Goal: Complete application form

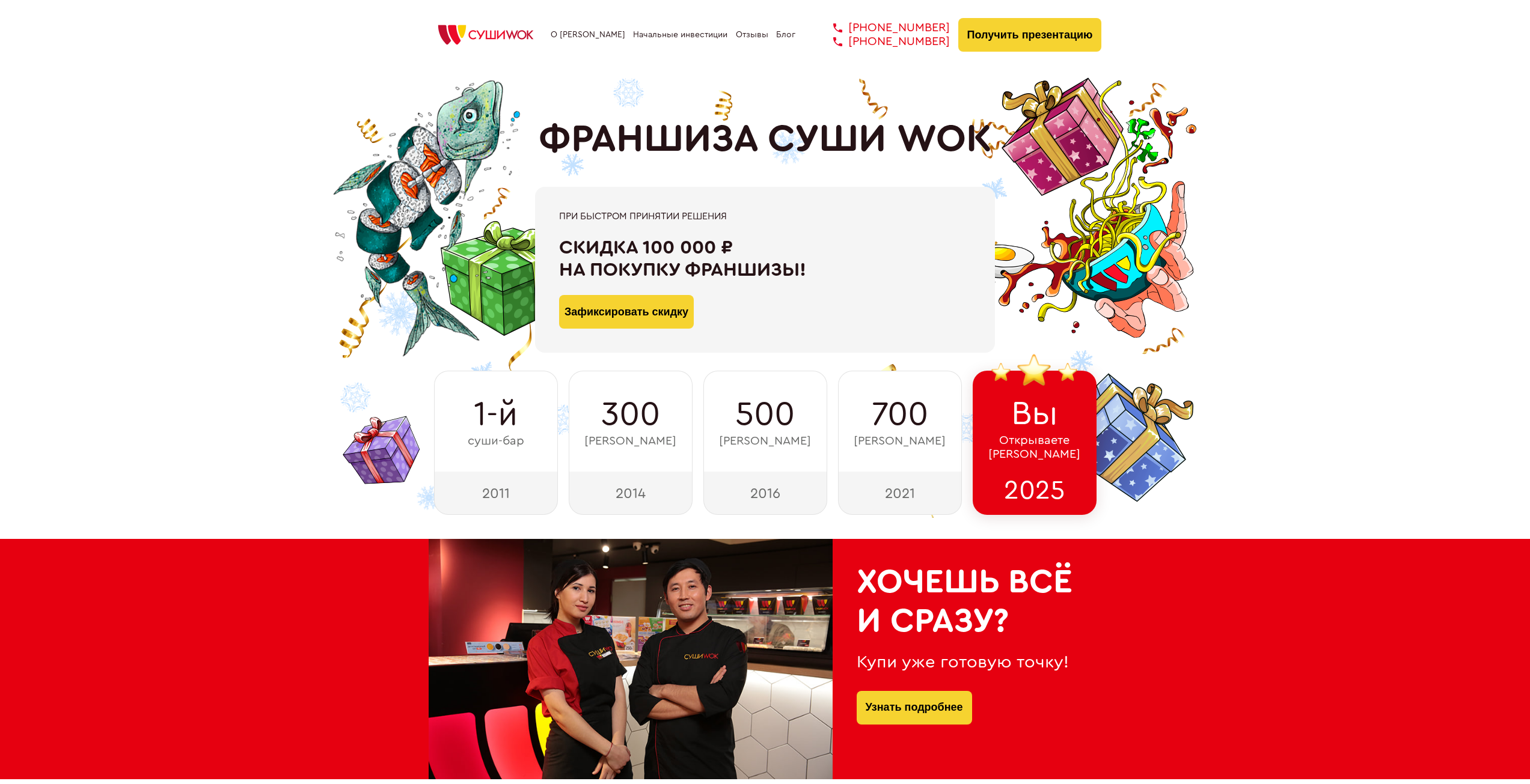
click at [583, 31] on link "О [PERSON_NAME]" at bounding box center [588, 34] width 75 height 9
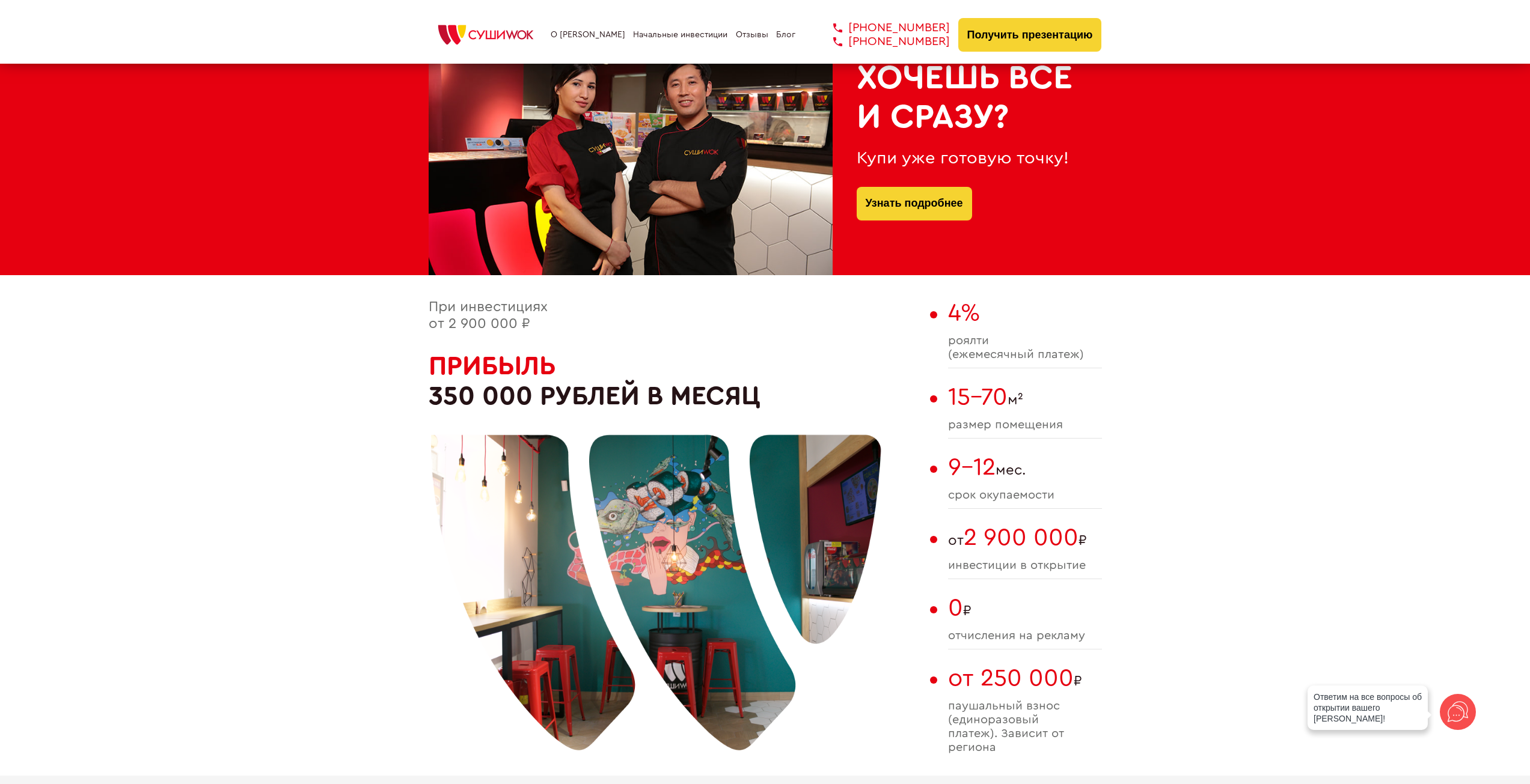
scroll to position [503, 0]
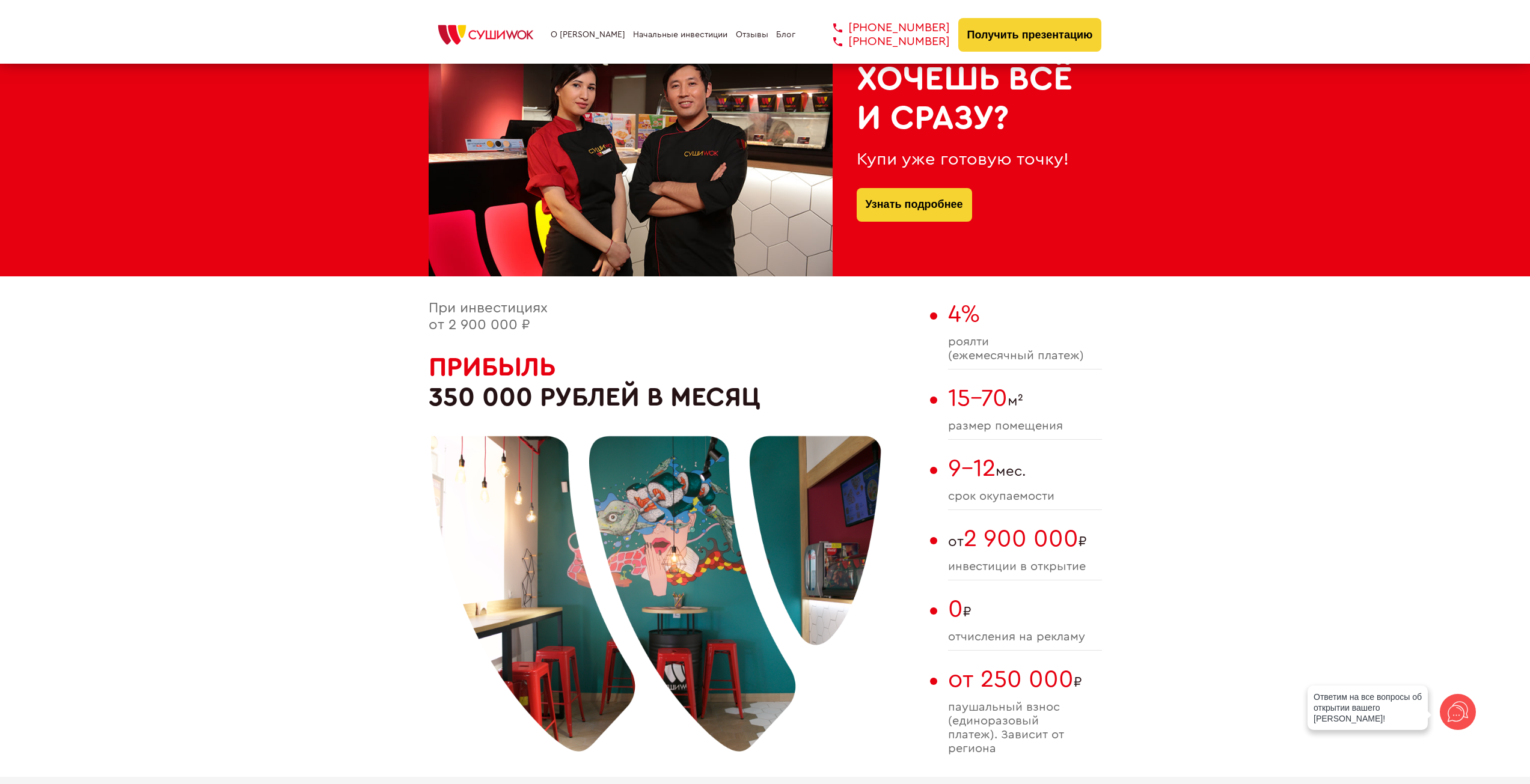
drag, startPoint x: 475, startPoint y: 398, endPoint x: 437, endPoint y: 393, distance: 38.3
click at [439, 394] on div at bounding box center [656, 568] width 451 height 451
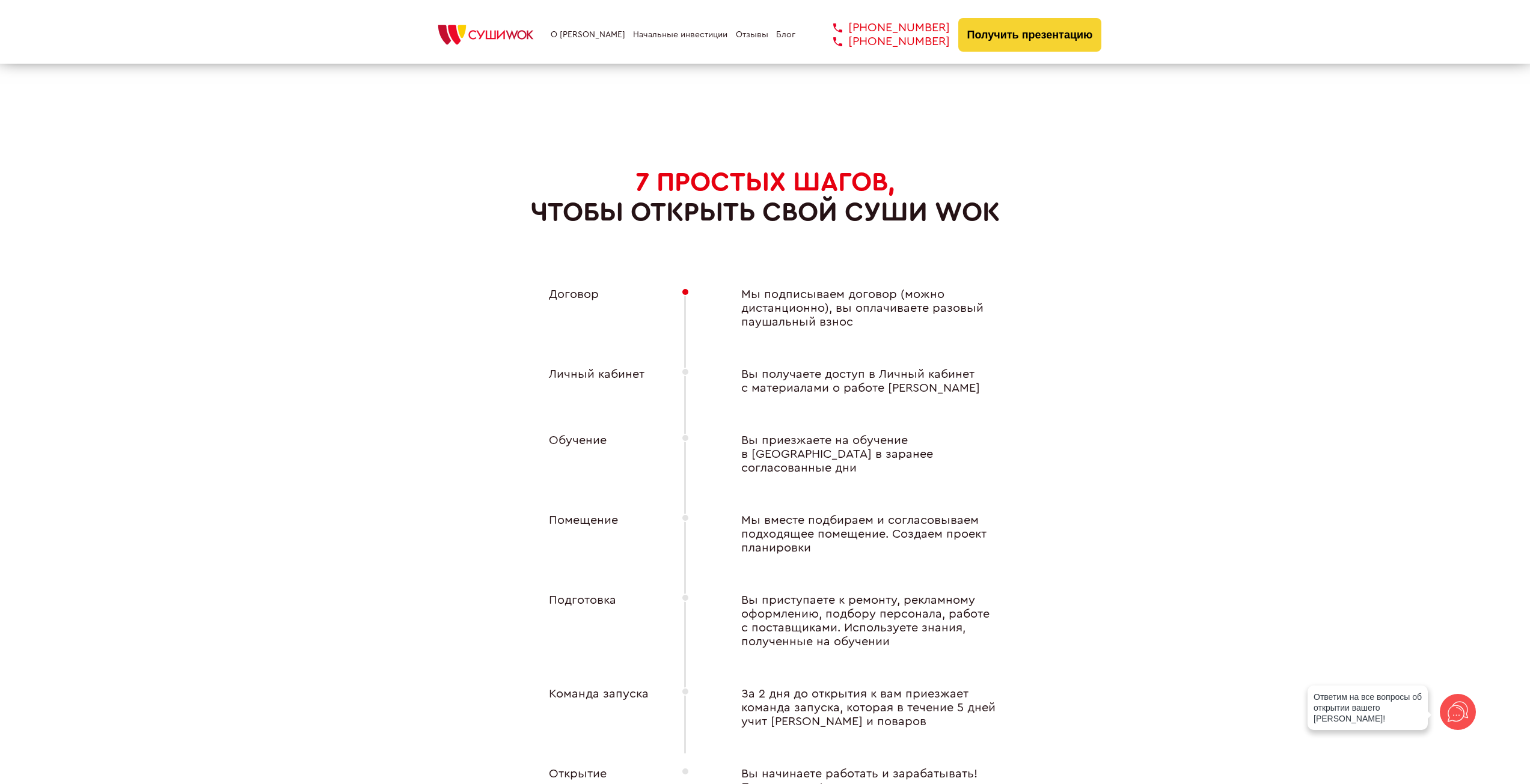
scroll to position [4409, 0]
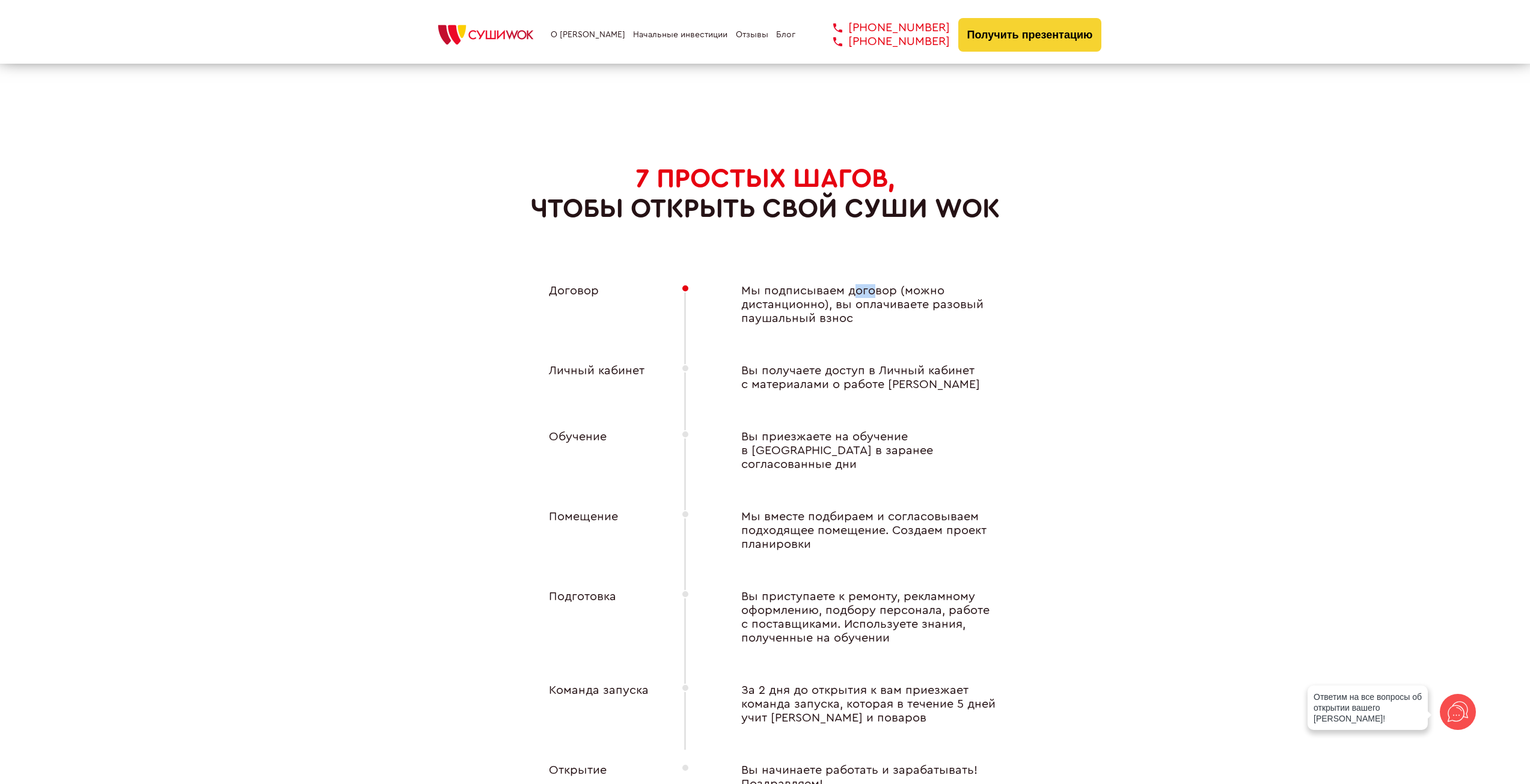
drag, startPoint x: 875, startPoint y: 288, endPoint x: 852, endPoint y: 293, distance: 23.5
click at [852, 293] on div "Мы подписываем договор (можно дистанционно), вы оплачиваете разовый паушальный …" at bounding box center [861, 305] width 289 height 42
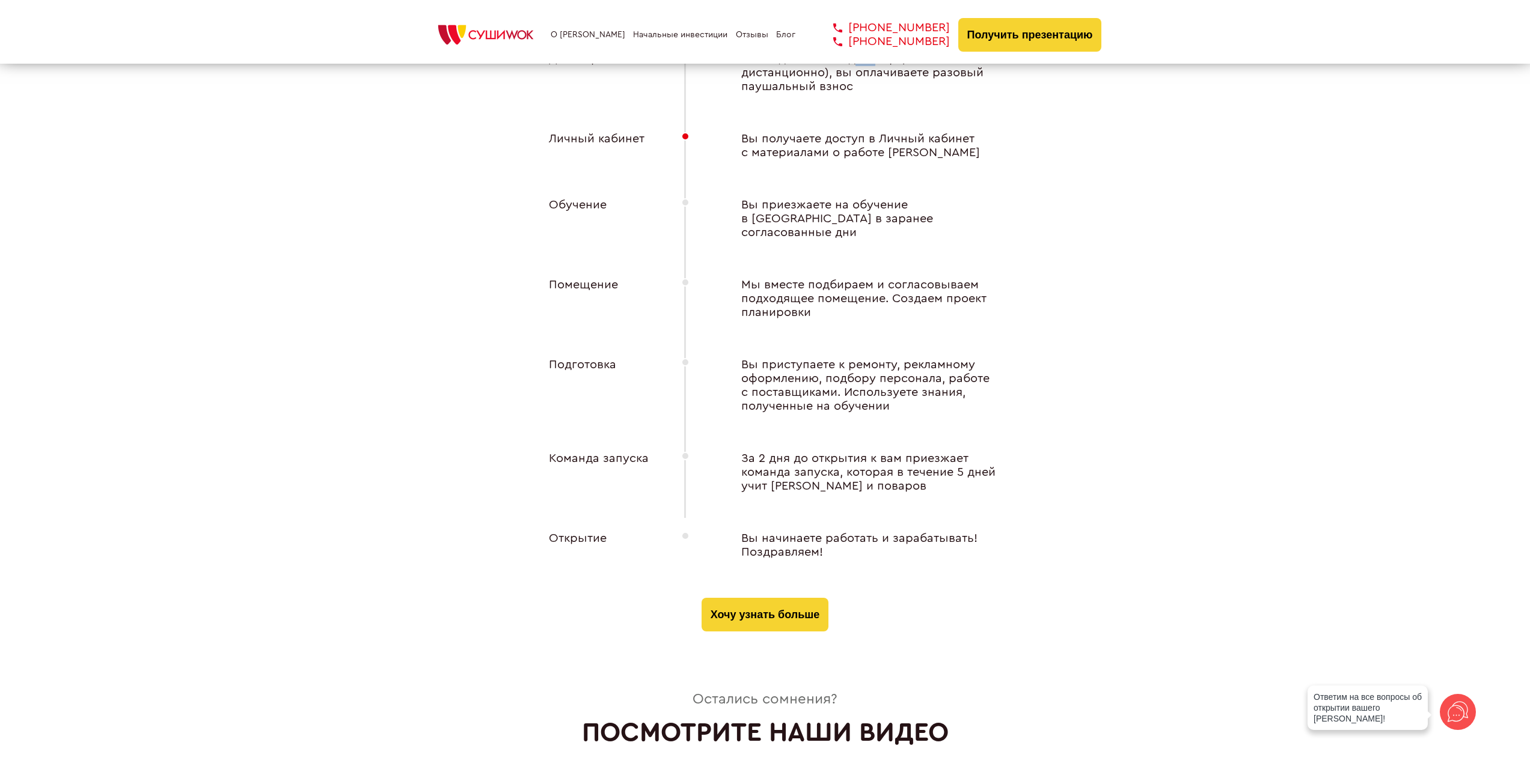
scroll to position [4650, 0]
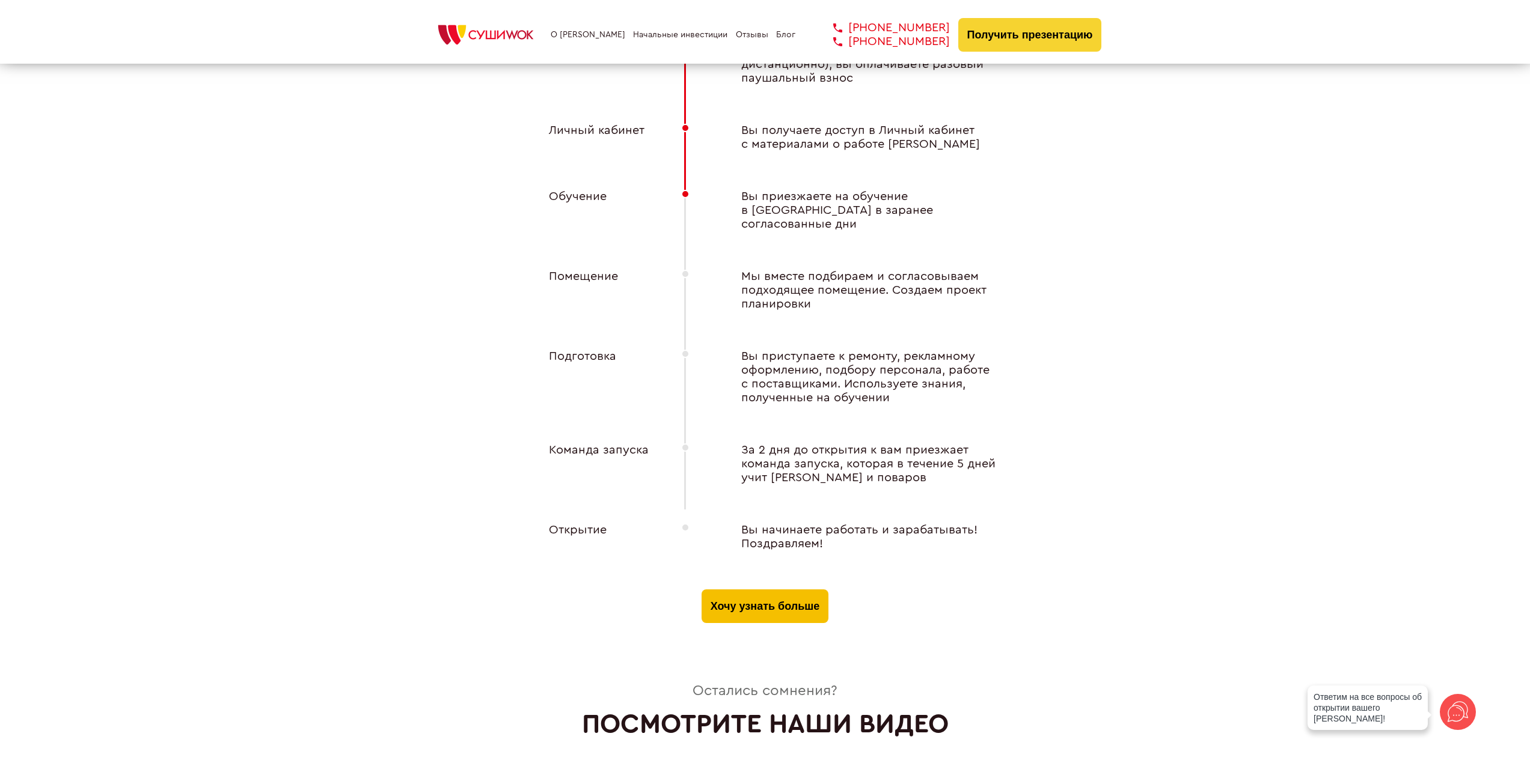
click at [751, 594] on button "Хочу узнать больше" at bounding box center [765, 606] width 127 height 34
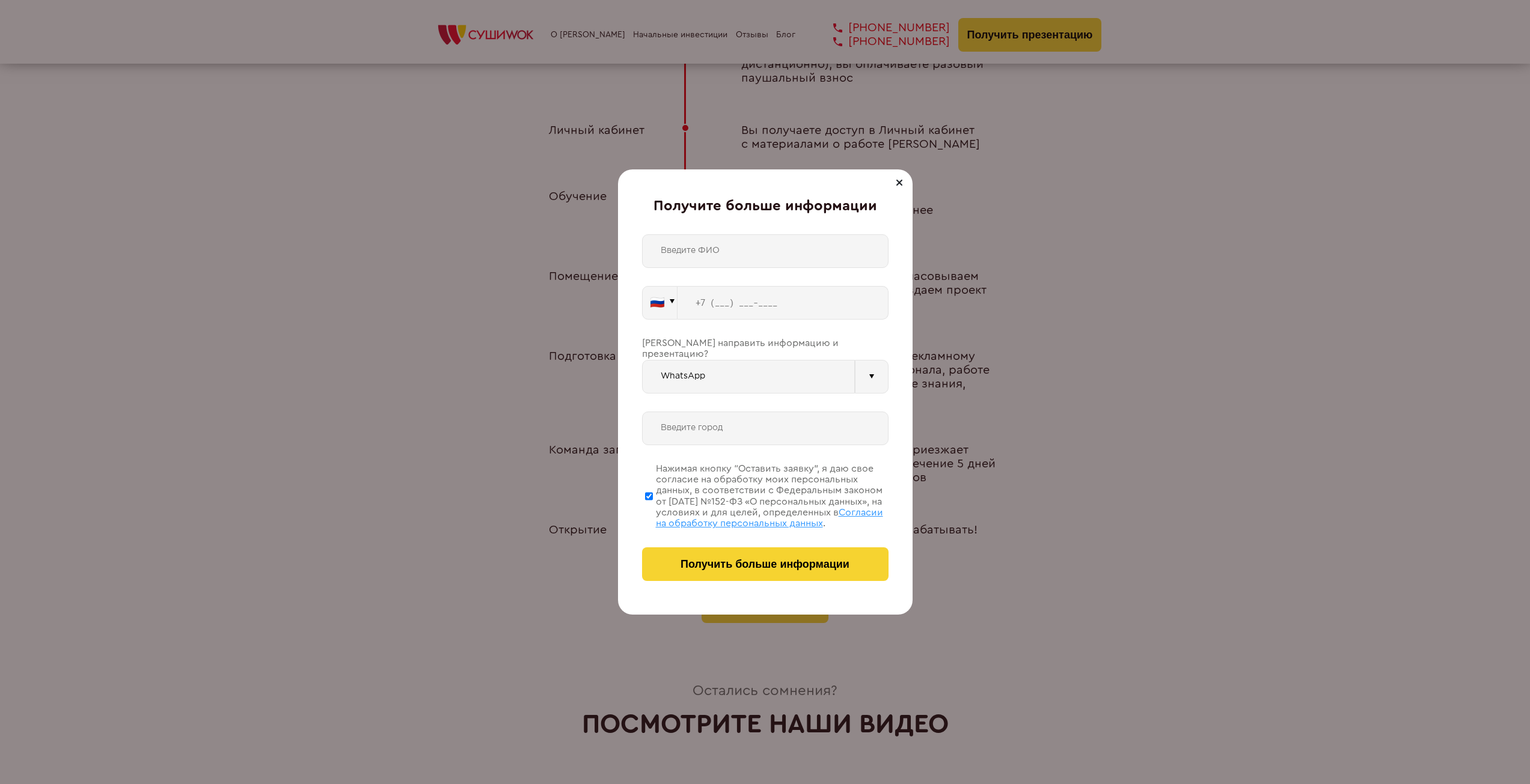
click at [774, 510] on span "Согласии на обработку персональных данных" at bounding box center [769, 518] width 227 height 21
click at [653, 510] on input "Нажимая кнопку “Оставить заявку”, я даю свое согласие на обработку моих персона…" at bounding box center [649, 497] width 8 height 60
checkbox input "false"
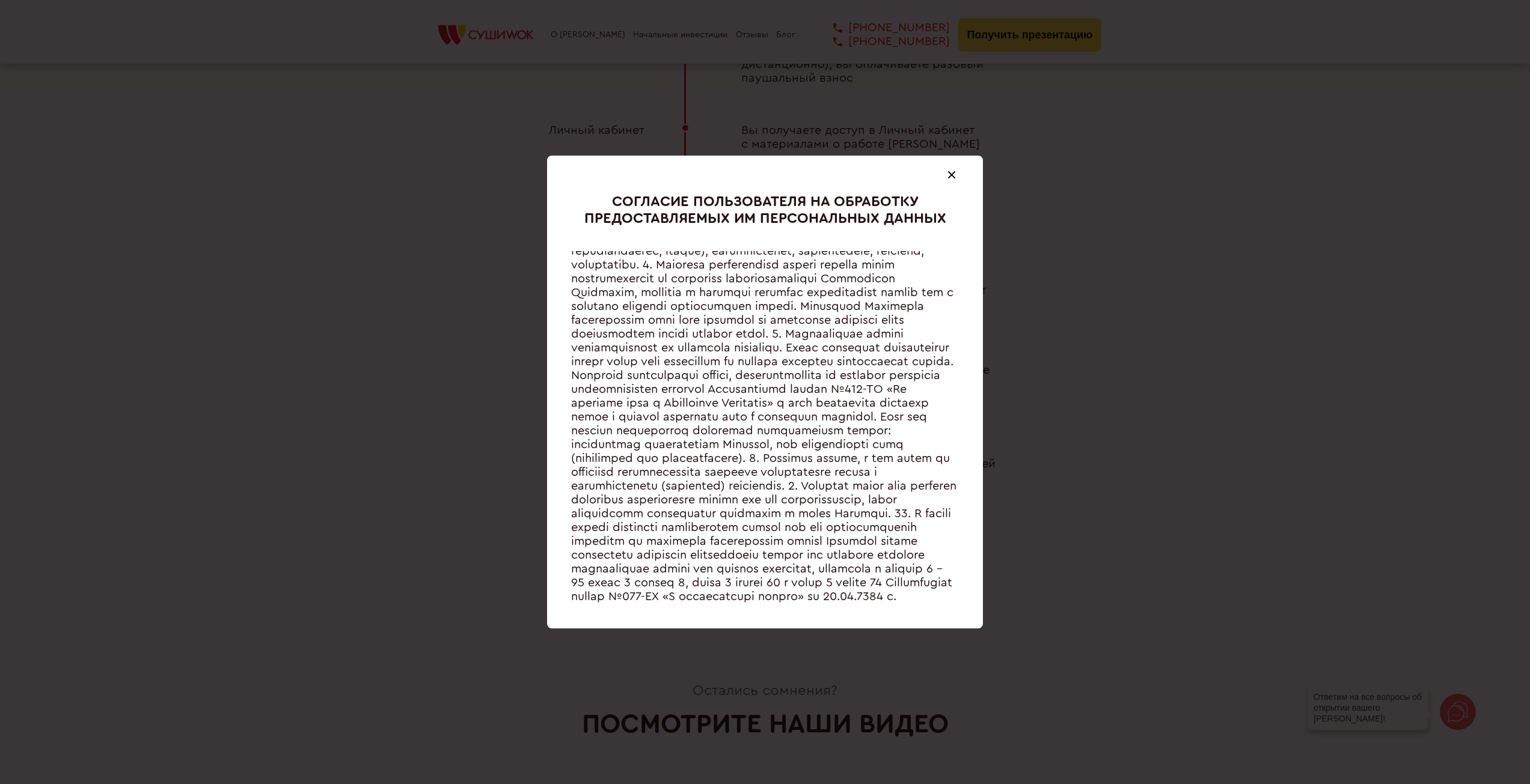
scroll to position [518, 0]
click at [956, 173] on div at bounding box center [951, 175] width 14 height 14
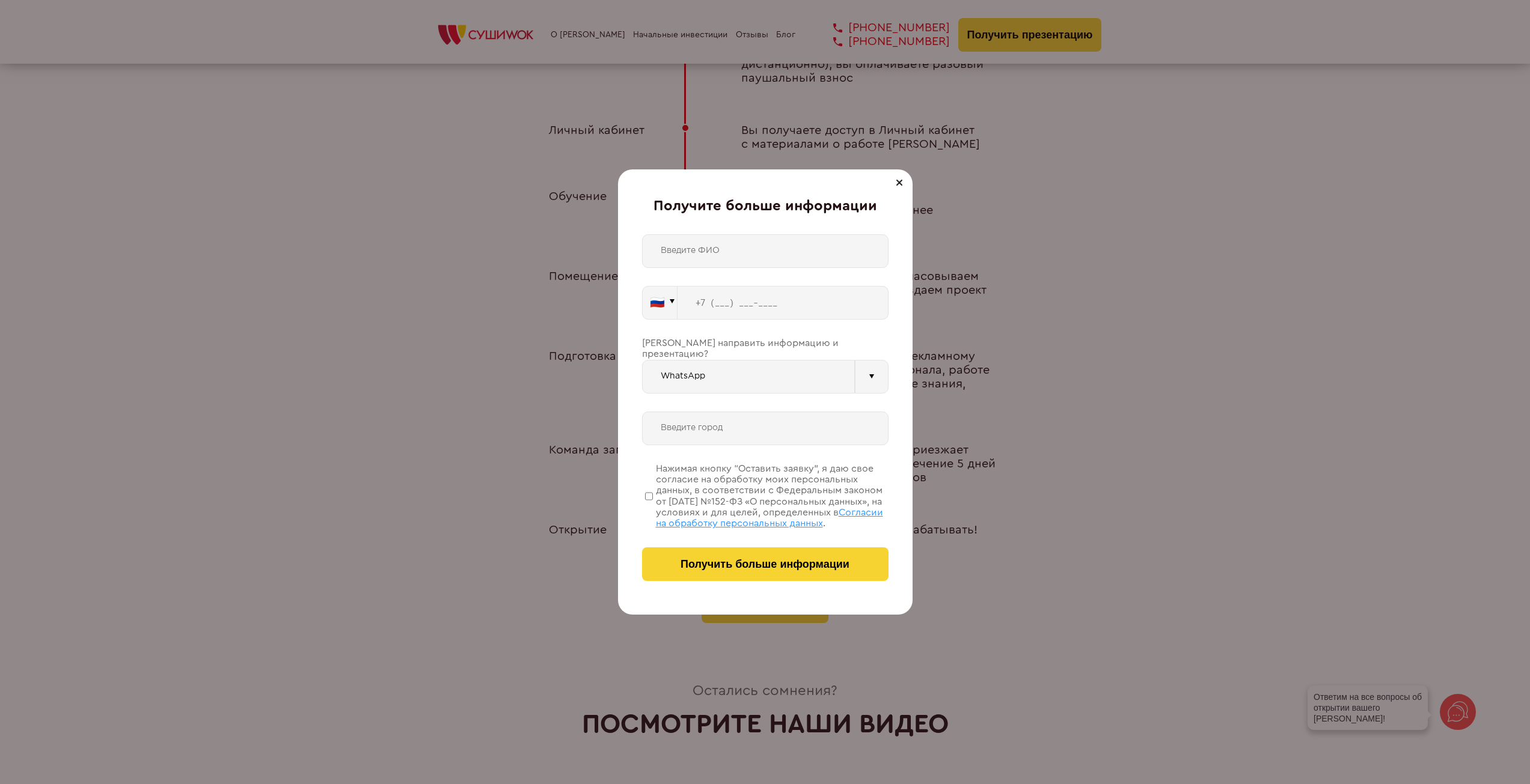
click at [866, 369] on div at bounding box center [871, 376] width 34 height 34
click at [866, 370] on div at bounding box center [871, 376] width 34 height 34
click at [892, 335] on div "Получите больше информации 🇷🇺 🇹🇷 🇧🇾 🇰🇬 🇰🇿 🇦🇿 🇦🇲 ." at bounding box center [765, 391] width 295 height 445
click at [873, 362] on div at bounding box center [871, 376] width 34 height 34
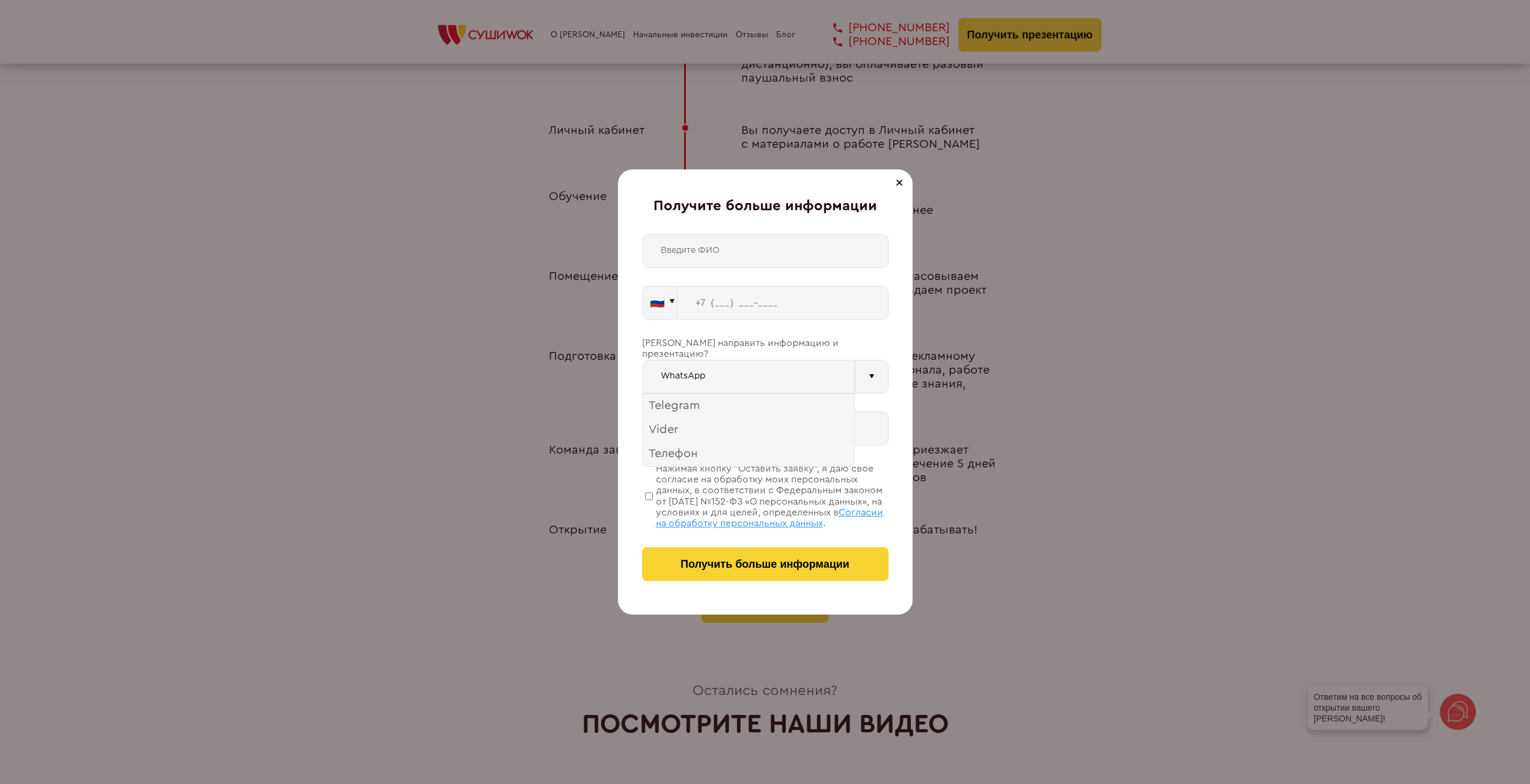
click at [888, 337] on div "Получите больше информации 🇷🇺 🇹🇷 🇧🇾 🇰🇬 🇰🇿 🇦🇿 🇦🇲 ." at bounding box center [765, 391] width 295 height 445
click at [873, 363] on div at bounding box center [871, 376] width 34 height 34
click at [897, 336] on div "Получите больше информации 🇷🇺 🇹🇷 🇧🇾 🇰🇬 🇰🇿 🇦🇿 🇦🇲 ." at bounding box center [765, 391] width 295 height 445
click at [739, 257] on input "text" at bounding box center [766, 251] width 247 height 34
click at [716, 244] on input "text" at bounding box center [766, 251] width 247 height 34
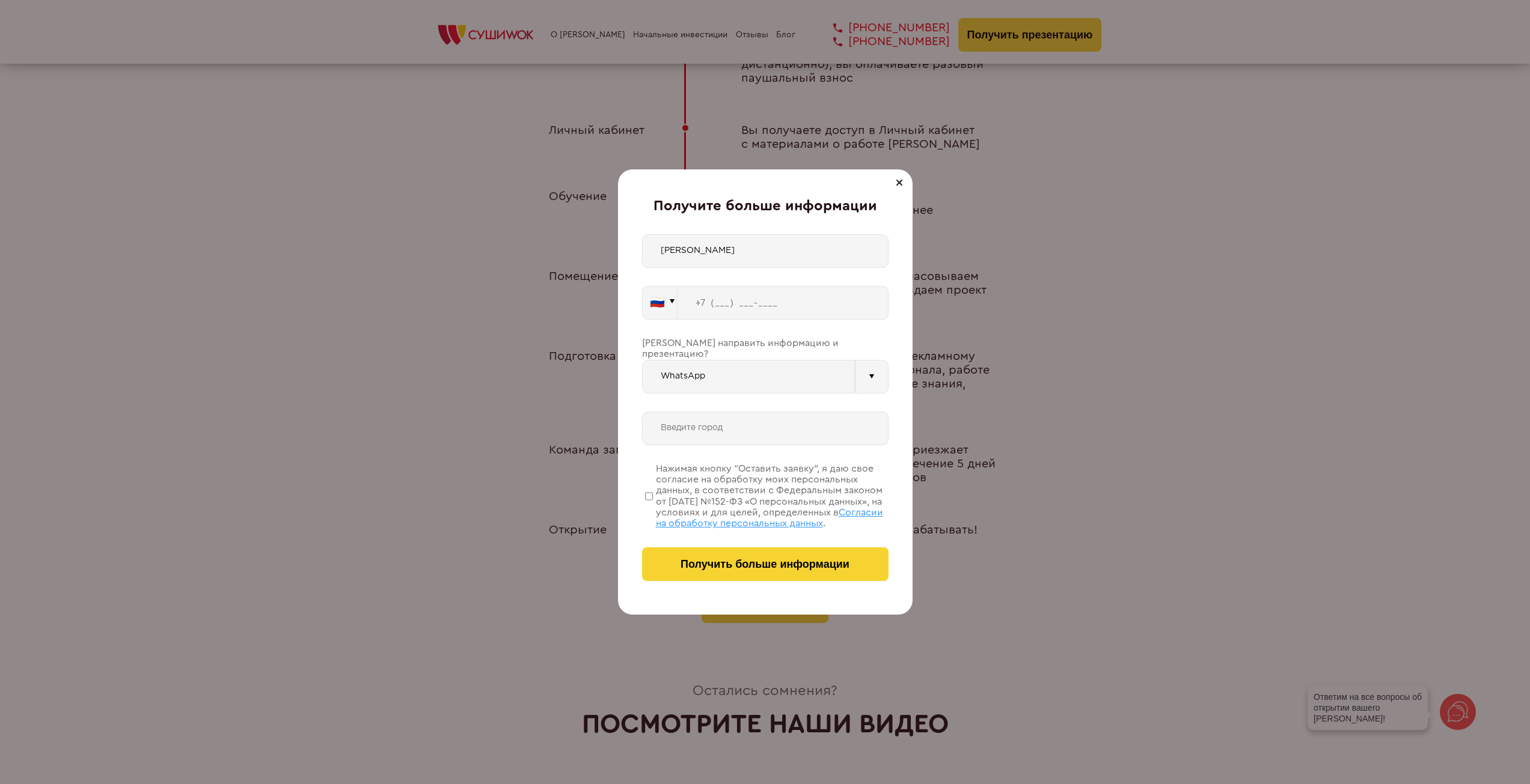
type input "[PERSON_NAME]"
click at [713, 302] on input "tel" at bounding box center [783, 302] width 211 height 34
type input "[PHONE_NUMBER]"
click at [676, 249] on input "[PERSON_NAME]" at bounding box center [766, 251] width 247 height 34
click at [689, 252] on input "[PERSON_NAME]" at bounding box center [766, 251] width 247 height 34
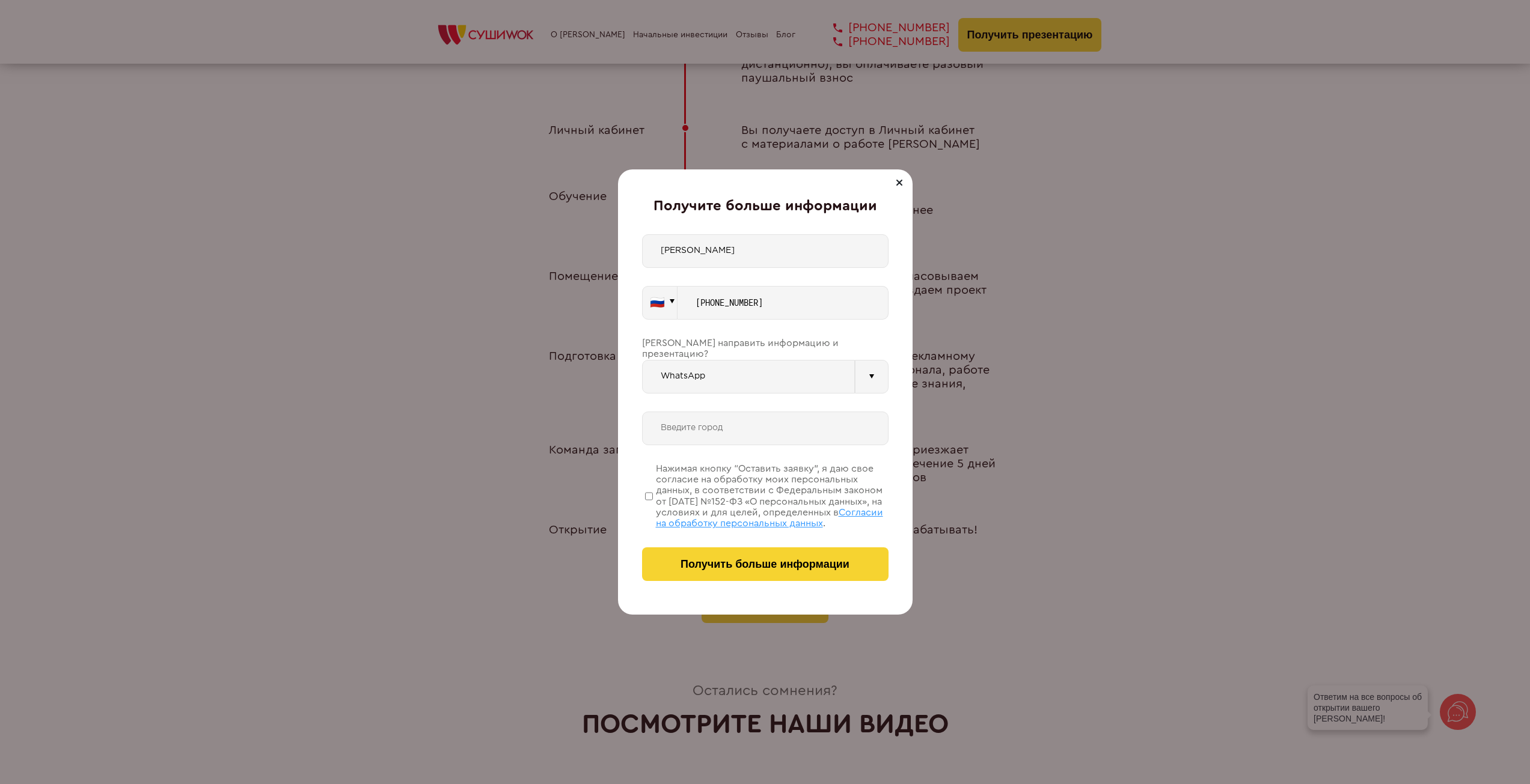
click at [701, 250] on input "[PERSON_NAME]" at bounding box center [766, 251] width 247 height 34
click at [709, 248] on input "[PERSON_NAME]" at bounding box center [766, 251] width 247 height 34
click at [721, 251] on input "[PERSON_NAME]" at bounding box center [766, 251] width 247 height 34
click at [731, 251] on input "[PERSON_NAME]" at bounding box center [766, 251] width 247 height 34
click at [737, 252] on input "[PERSON_NAME]" at bounding box center [766, 251] width 247 height 34
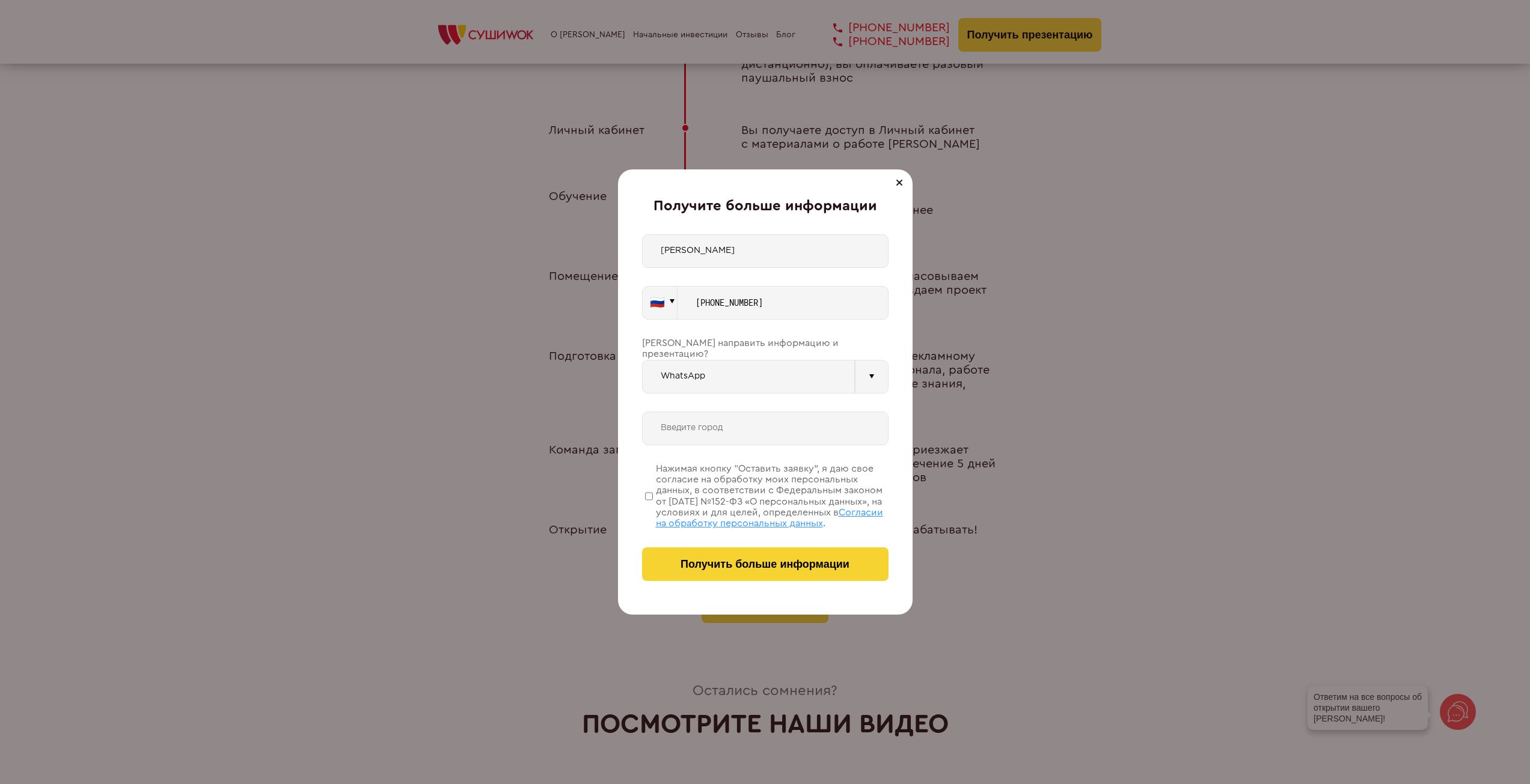
click at [747, 252] on input "[PERSON_NAME]" at bounding box center [766, 251] width 247 height 34
click at [762, 252] on input "[PERSON_NAME]" at bounding box center [766, 251] width 247 height 34
click at [773, 252] on input "[PERSON_NAME]" at bounding box center [766, 251] width 247 height 34
click at [795, 251] on input "[PERSON_NAME]" at bounding box center [766, 251] width 247 height 34
click at [810, 249] on input "[PERSON_NAME]" at bounding box center [766, 251] width 247 height 34
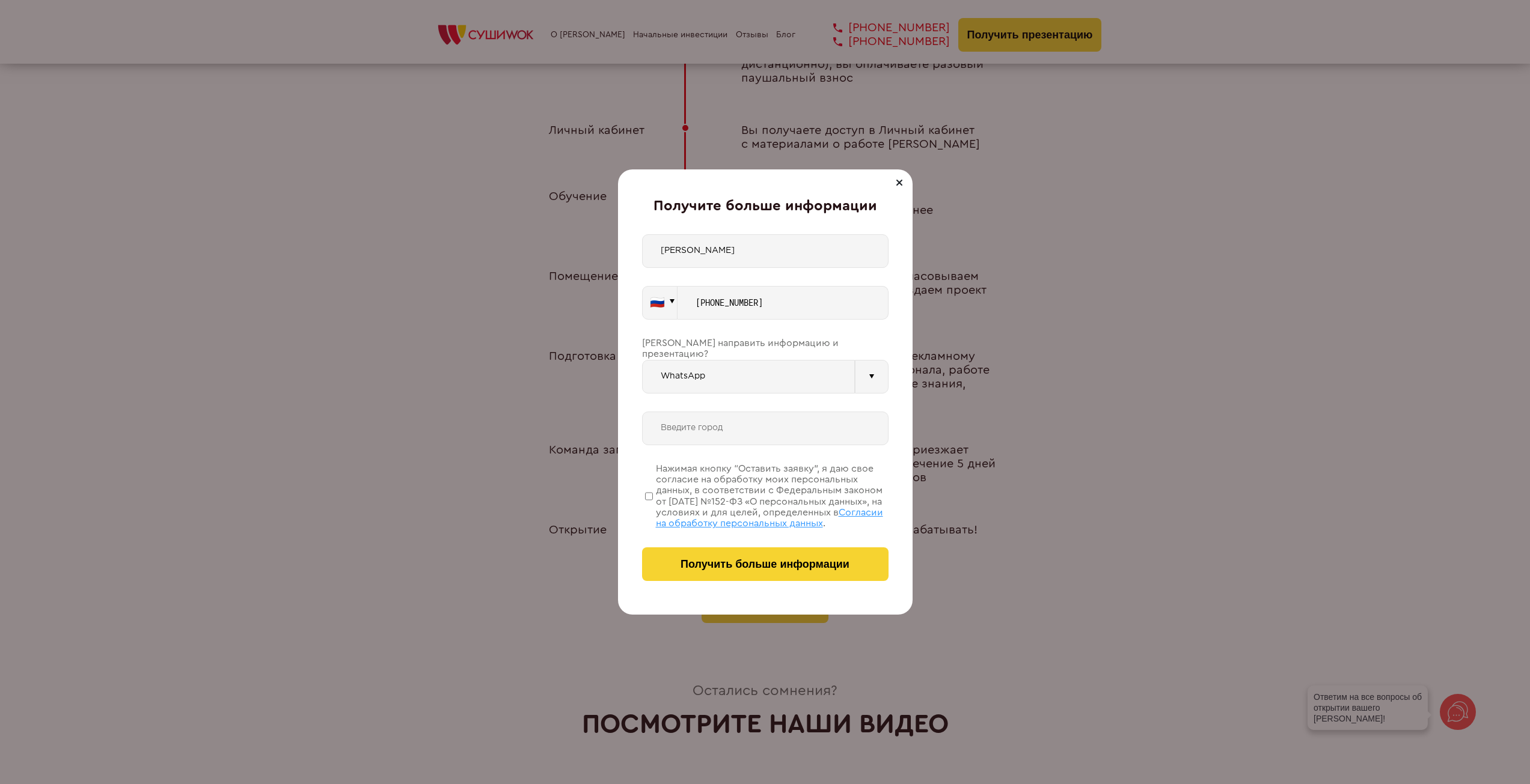
click at [714, 412] on input "text" at bounding box center [766, 428] width 247 height 34
click at [650, 488] on input "Нажимая кнопку “Оставить заявку”, я даю свое согласие на обработку моих персона…" at bounding box center [649, 497] width 8 height 60
click at [650, 487] on input "Нажимая кнопку “Оставить заявку”, я даю свое согласие на обработку моих персона…" at bounding box center [649, 497] width 8 height 60
click at [697, 552] on button "Получить больше информации" at bounding box center [766, 564] width 247 height 34
click at [650, 494] on input "Нажимая кнопку “Оставить заявку”, я даю свое согласие на обработку моих персона…" at bounding box center [649, 497] width 8 height 60
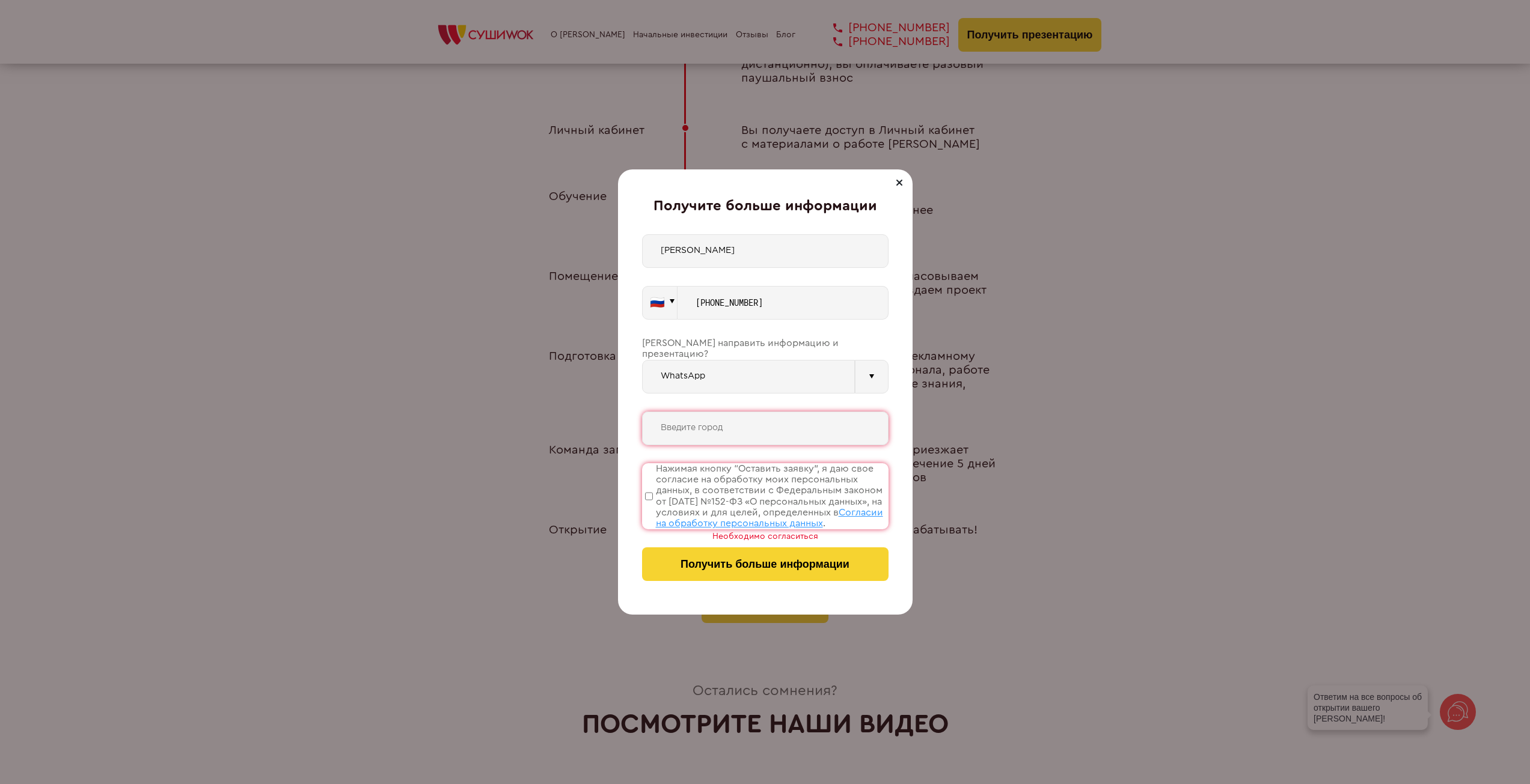
checkbox input "true"
click at [687, 429] on input "text" at bounding box center [766, 428] width 247 height 34
click at [678, 416] on input "[GEOGRAPHIC_DATA]" at bounding box center [766, 428] width 247 height 34
click at [702, 415] on input "[GEOGRAPHIC_DATA]" at bounding box center [766, 428] width 247 height 34
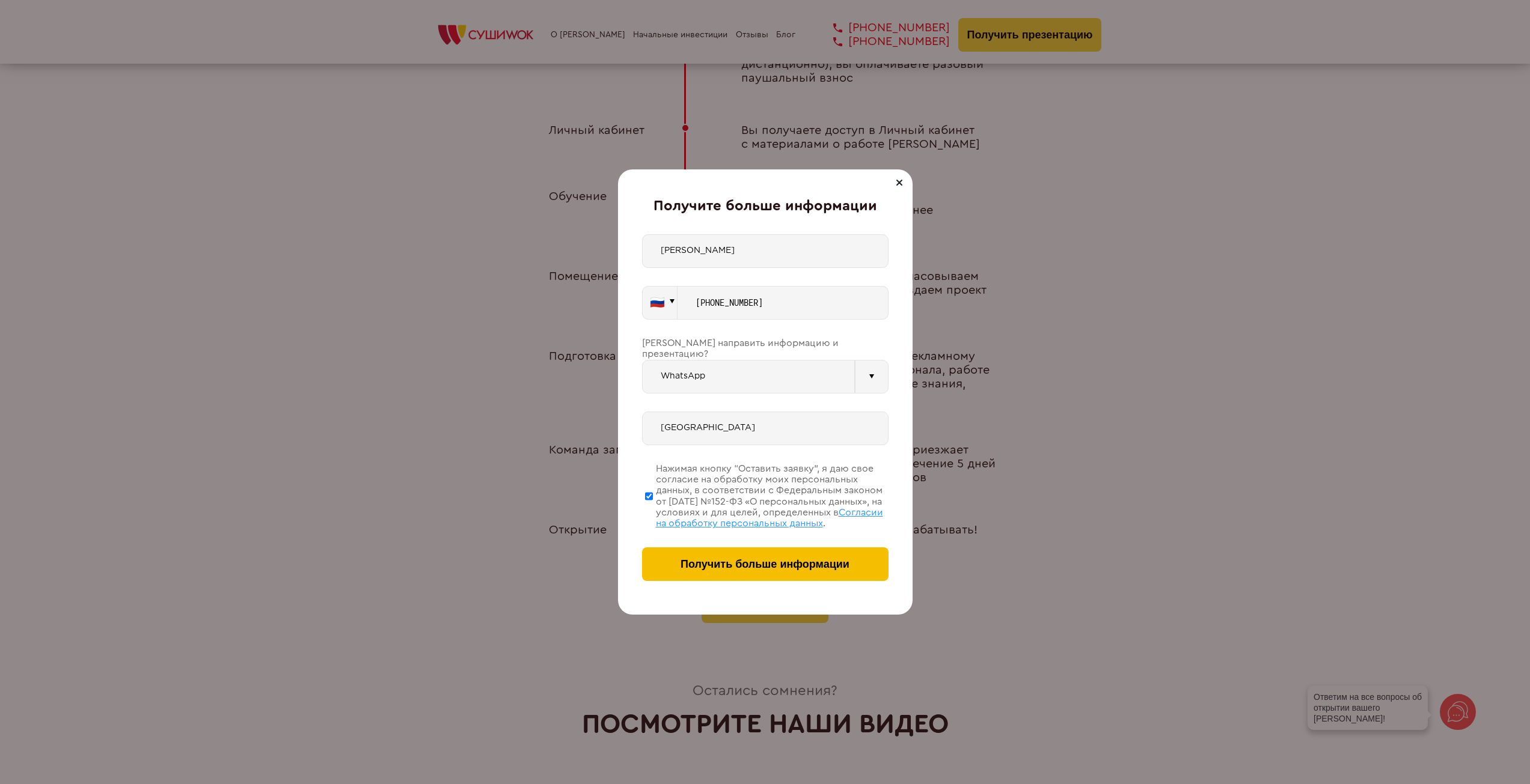
type input "[GEOGRAPHIC_DATA]"
click at [756, 570] on span "Получить больше информации" at bounding box center [765, 565] width 169 height 13
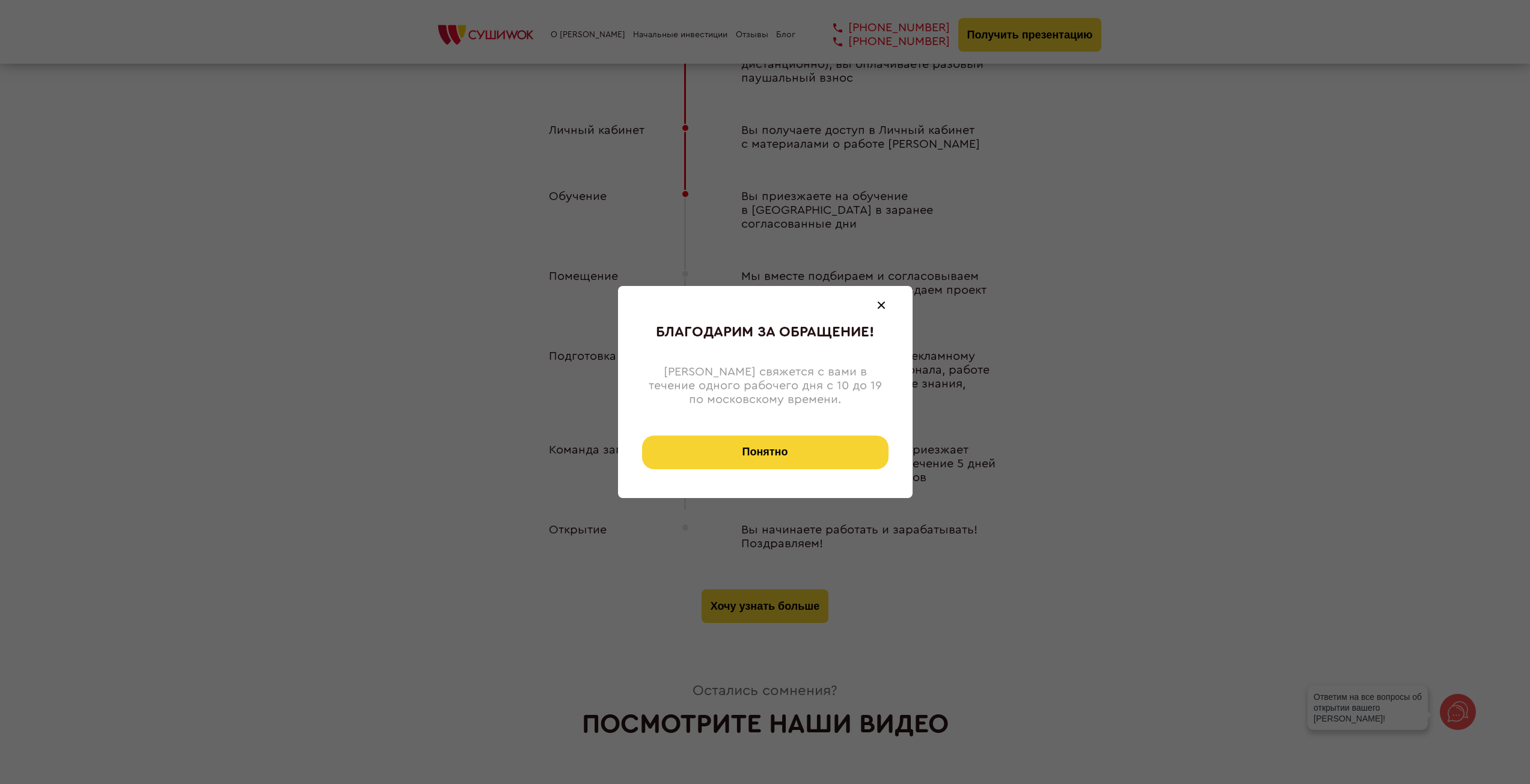
click at [743, 459] on button "Понятно" at bounding box center [766, 452] width 247 height 34
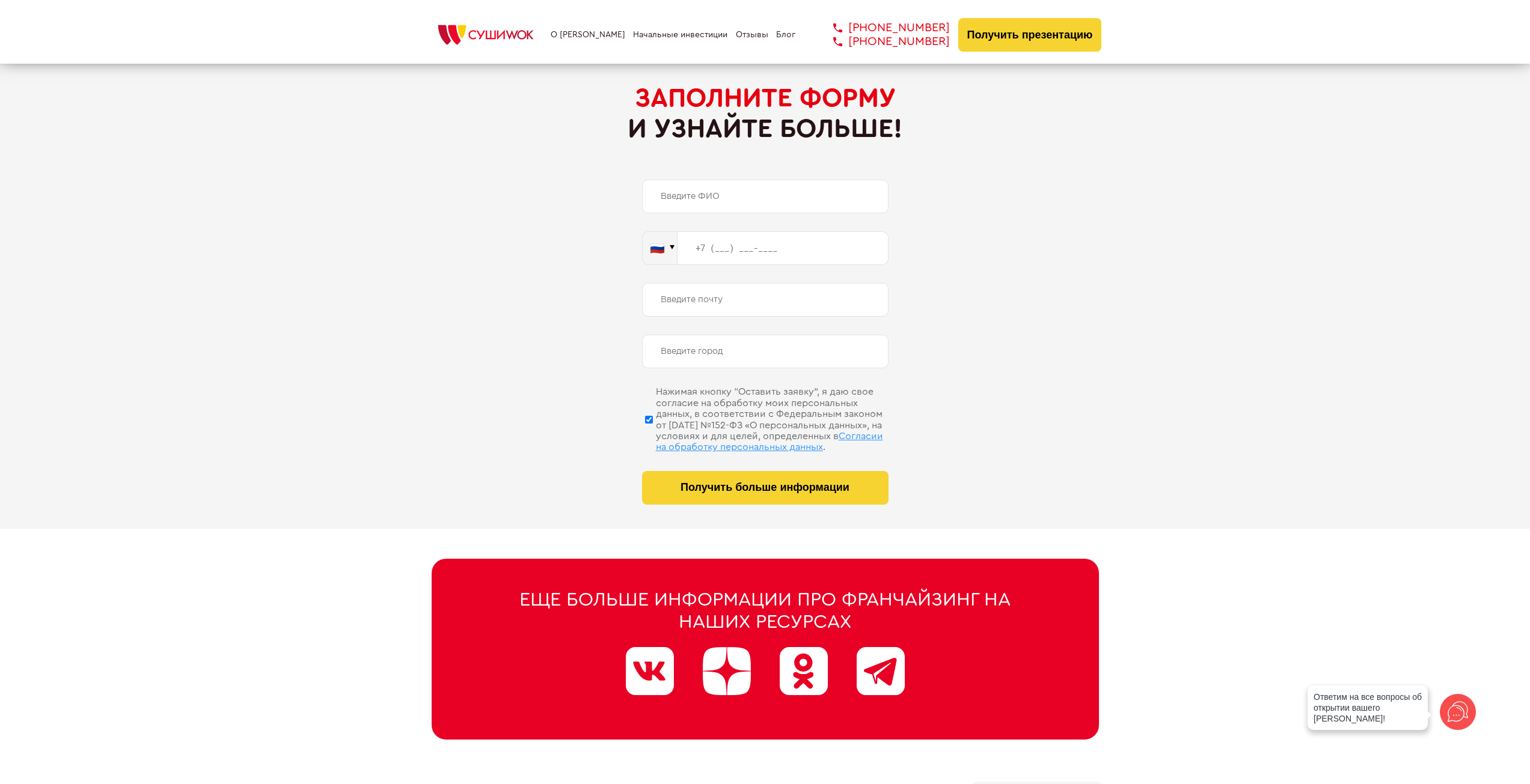
scroll to position [5858, 0]
